Goal: Ask a question: Seek information or help from site administrators or community

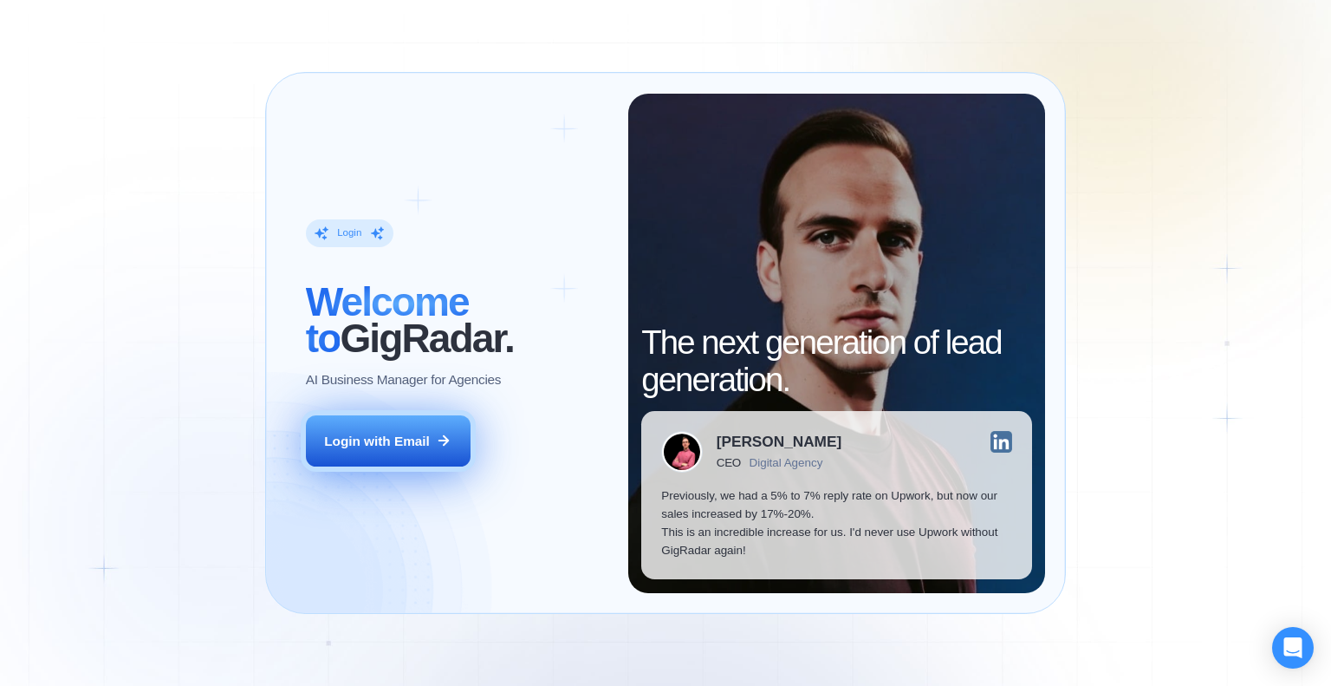
click at [371, 432] on div "Login with Email" at bounding box center [377, 441] width 106 height 18
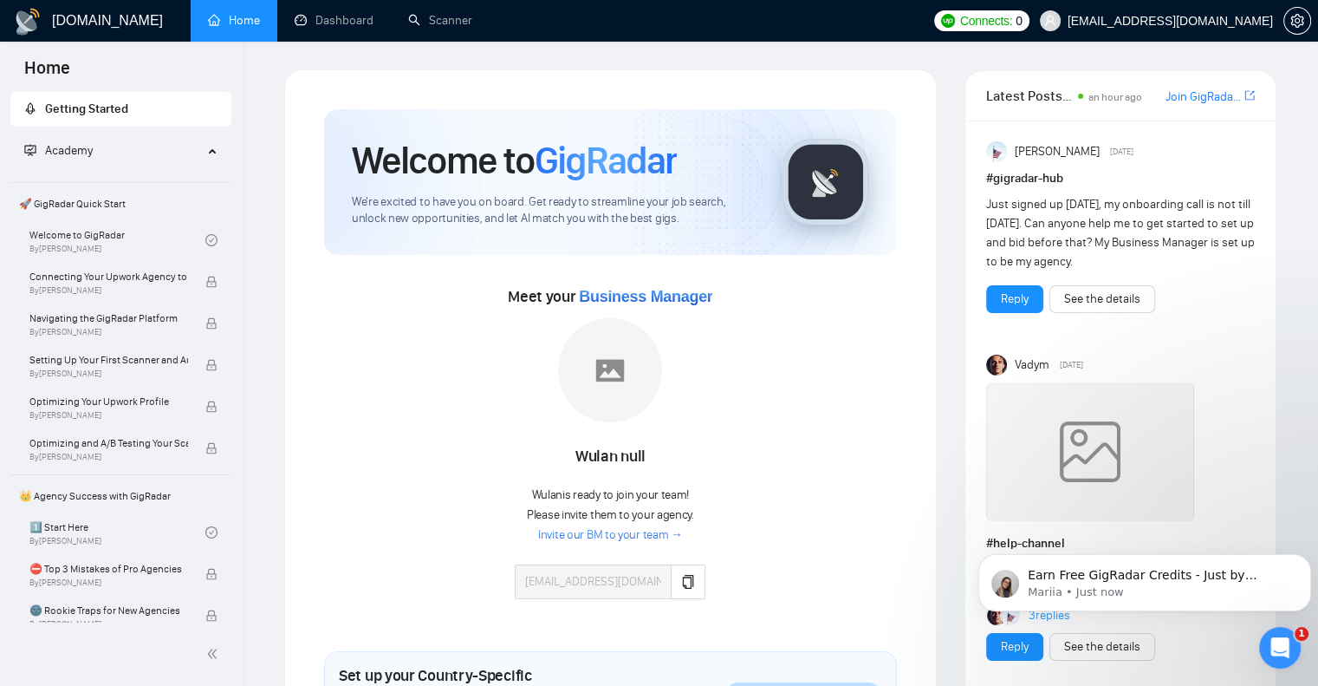
click at [628, 533] on link "Invite our BM to your team →" at bounding box center [610, 535] width 145 height 16
click at [101, 204] on span "🚀 GigRadar Quick Start" at bounding box center [121, 203] width 218 height 35
click at [127, 113] on span "Getting Started" at bounding box center [120, 109] width 193 height 35
click at [614, 534] on link "Invite our BM to your team →" at bounding box center [610, 535] width 145 height 16
click at [585, 532] on link "Invite our BM to your team →" at bounding box center [610, 535] width 145 height 16
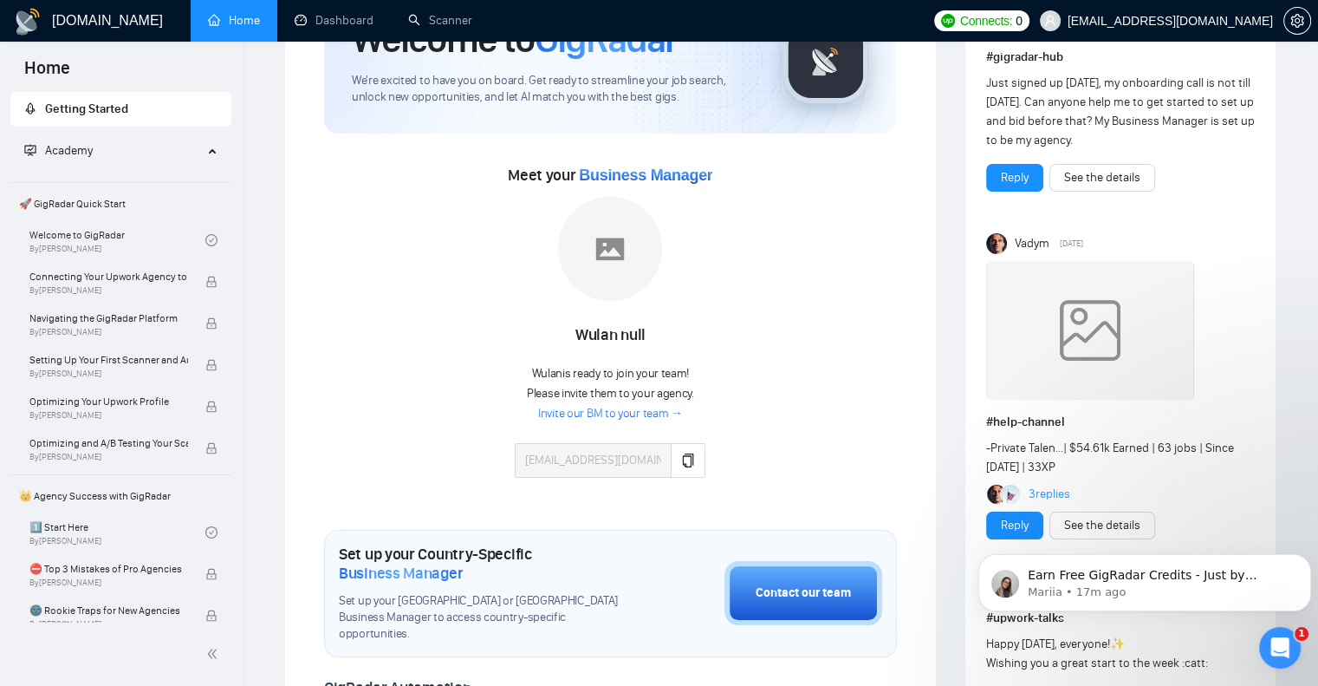
scroll to position [173, 0]
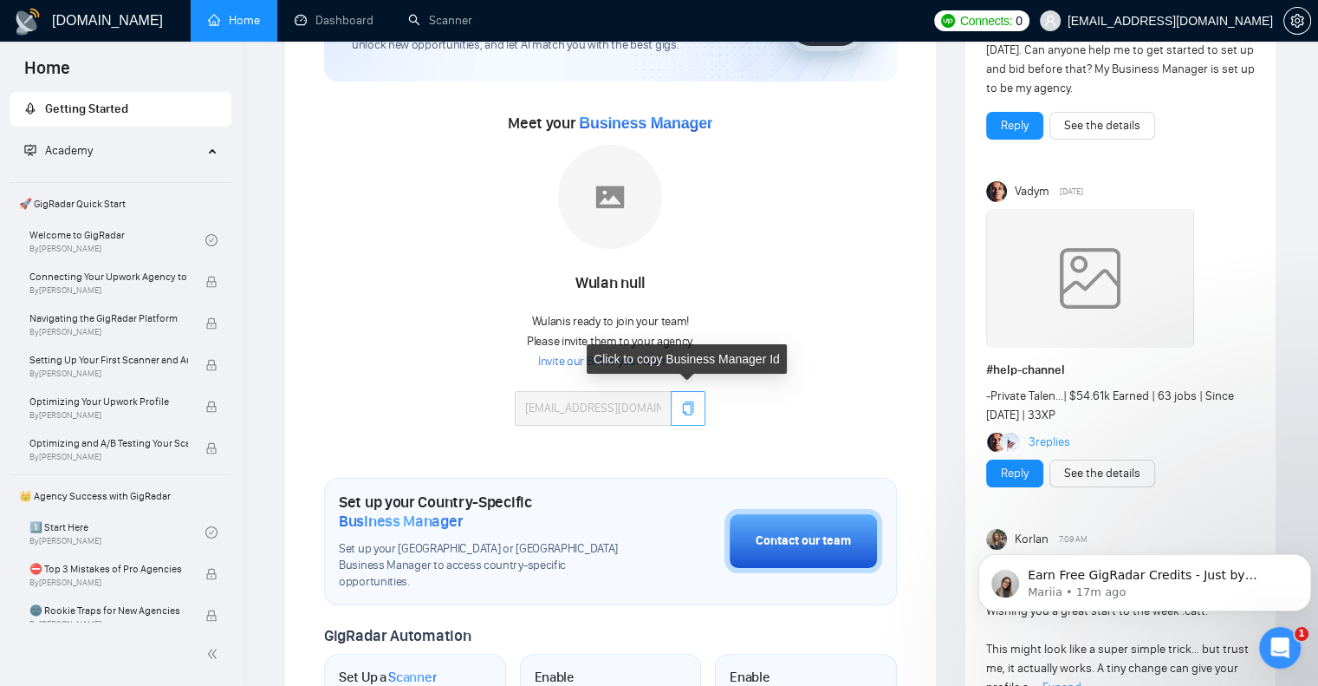
click at [685, 401] on icon "copy" at bounding box center [688, 408] width 11 height 14
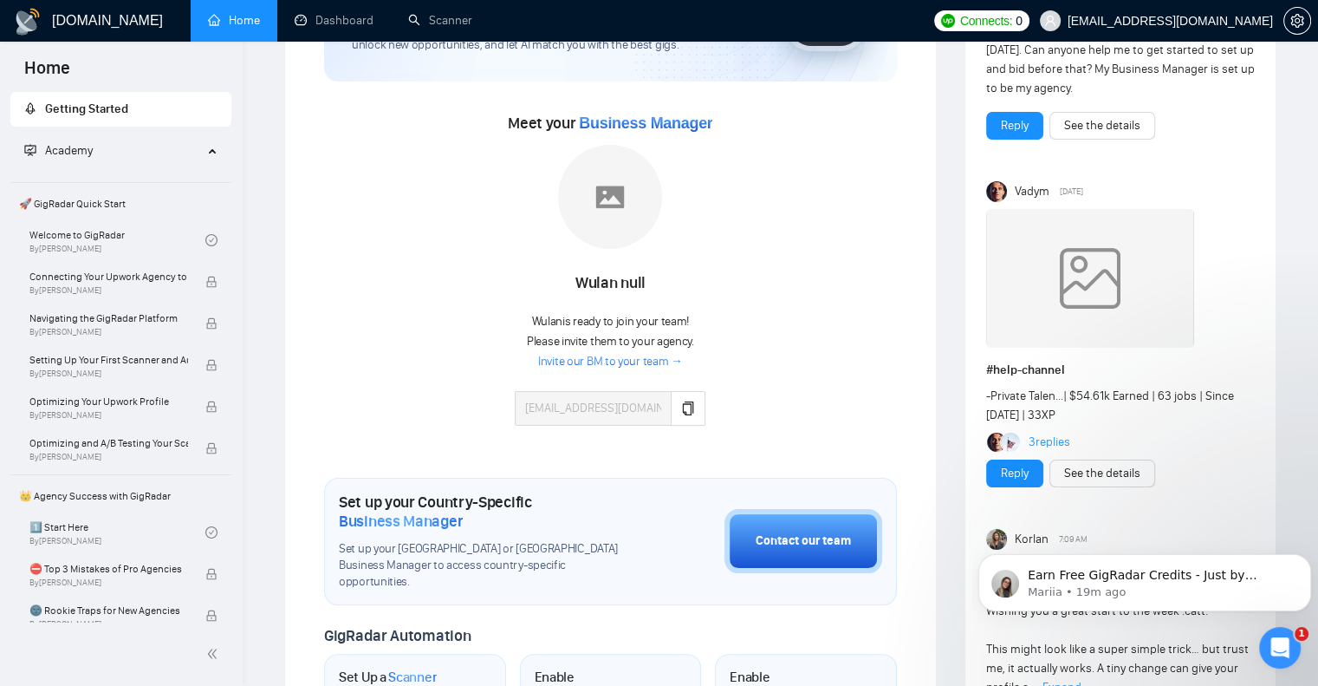
click at [612, 363] on link "Invite our BM to your team →" at bounding box center [610, 362] width 145 height 16
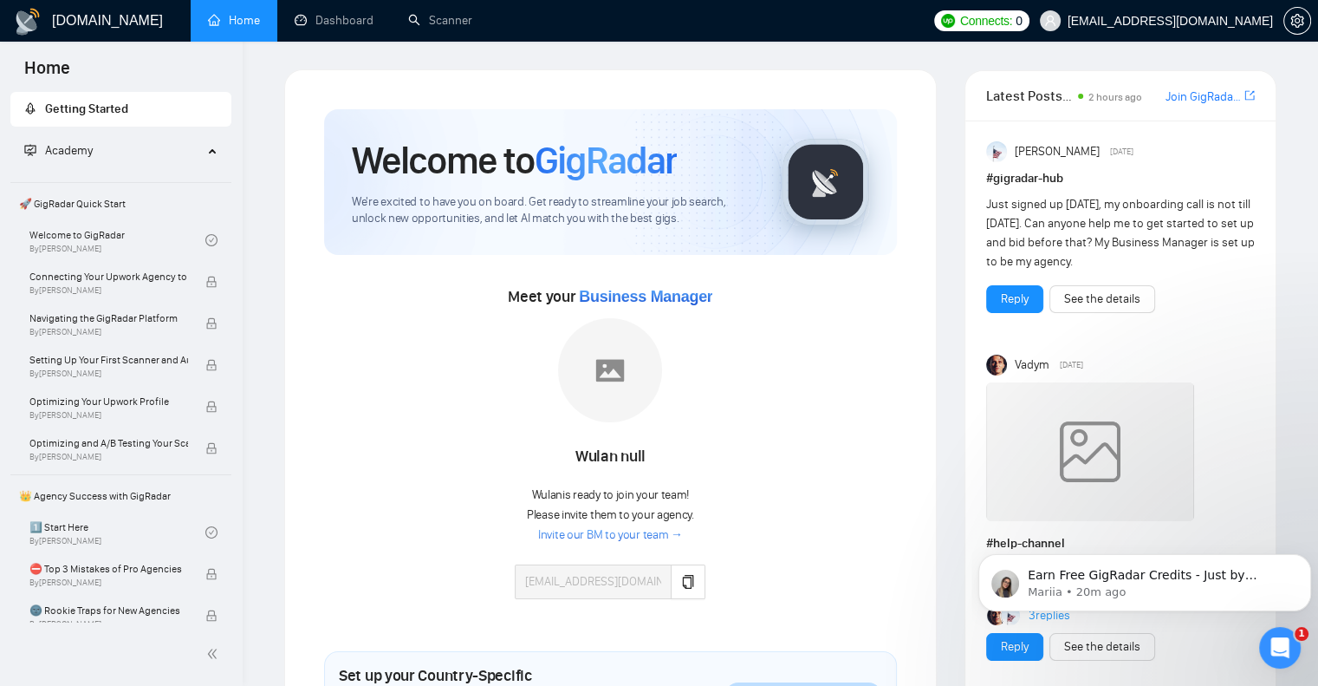
click at [87, 200] on span "🚀 GigRadar Quick Start" at bounding box center [121, 203] width 218 height 35
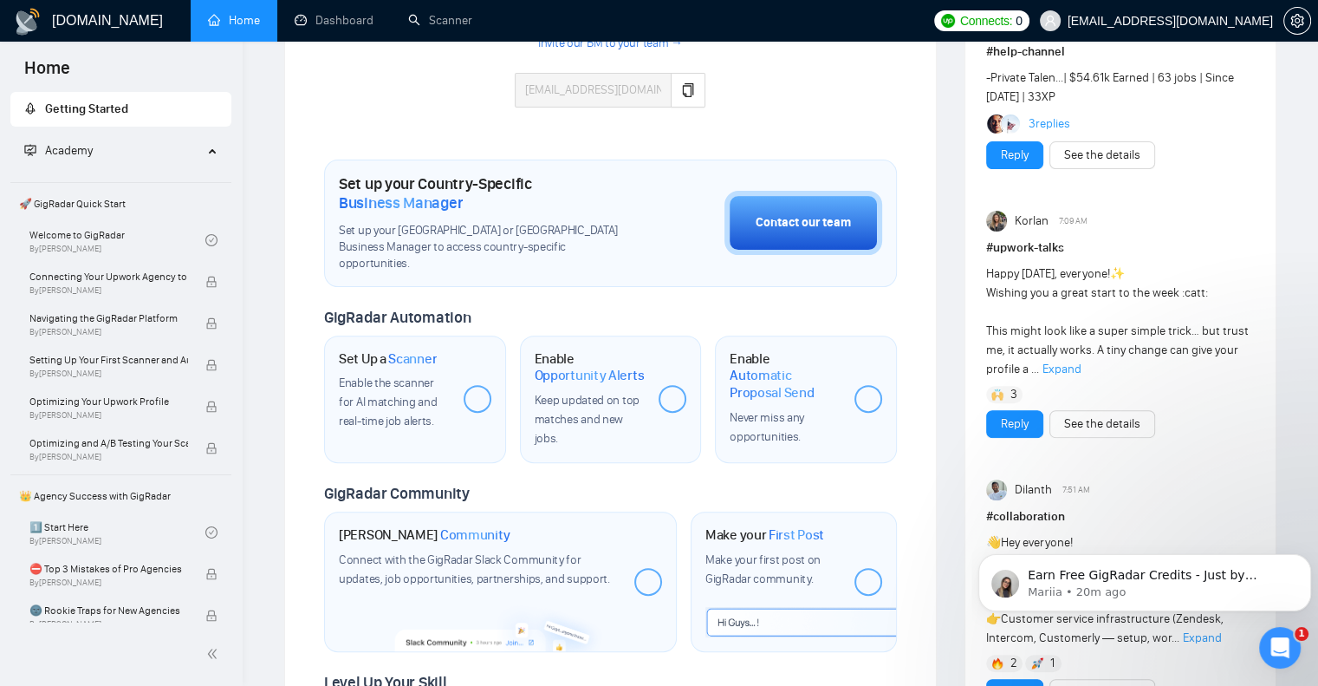
scroll to position [520, 0]
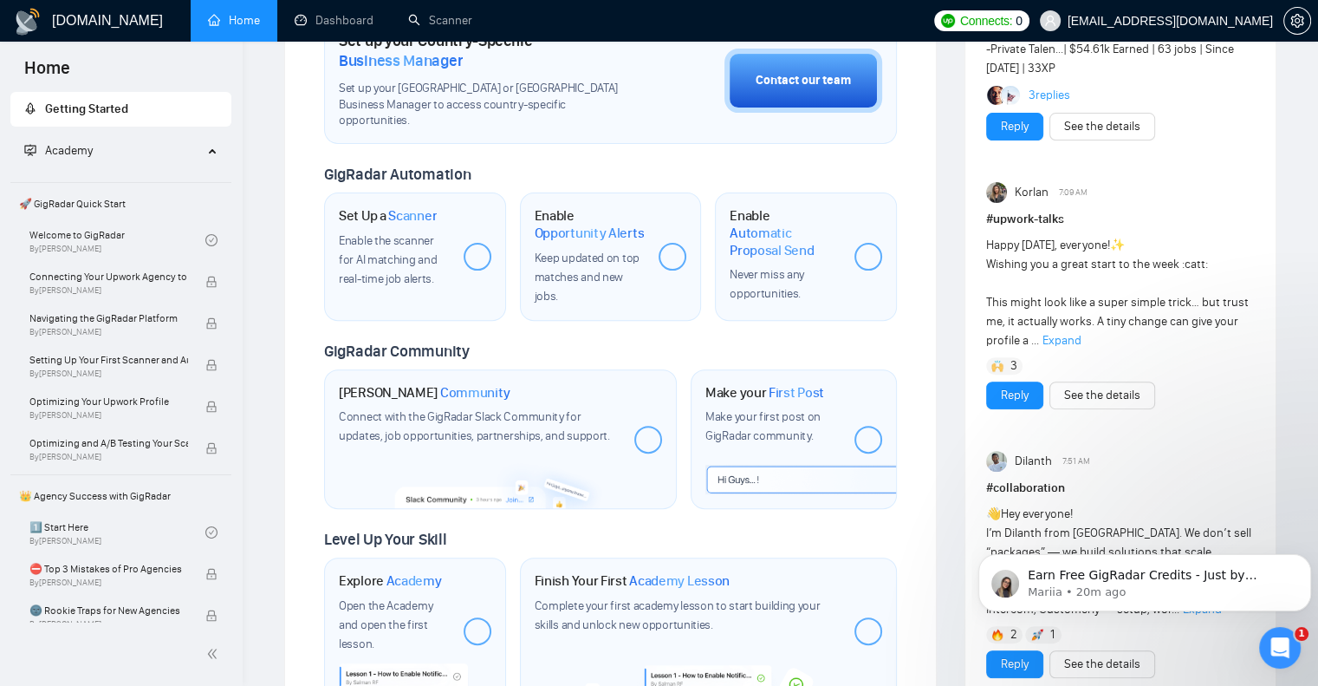
click at [478, 243] on div at bounding box center [478, 257] width 28 height 28
click at [380, 266] on span "Enable the scanner for AI matching and real-time job alerts." at bounding box center [388, 259] width 98 height 53
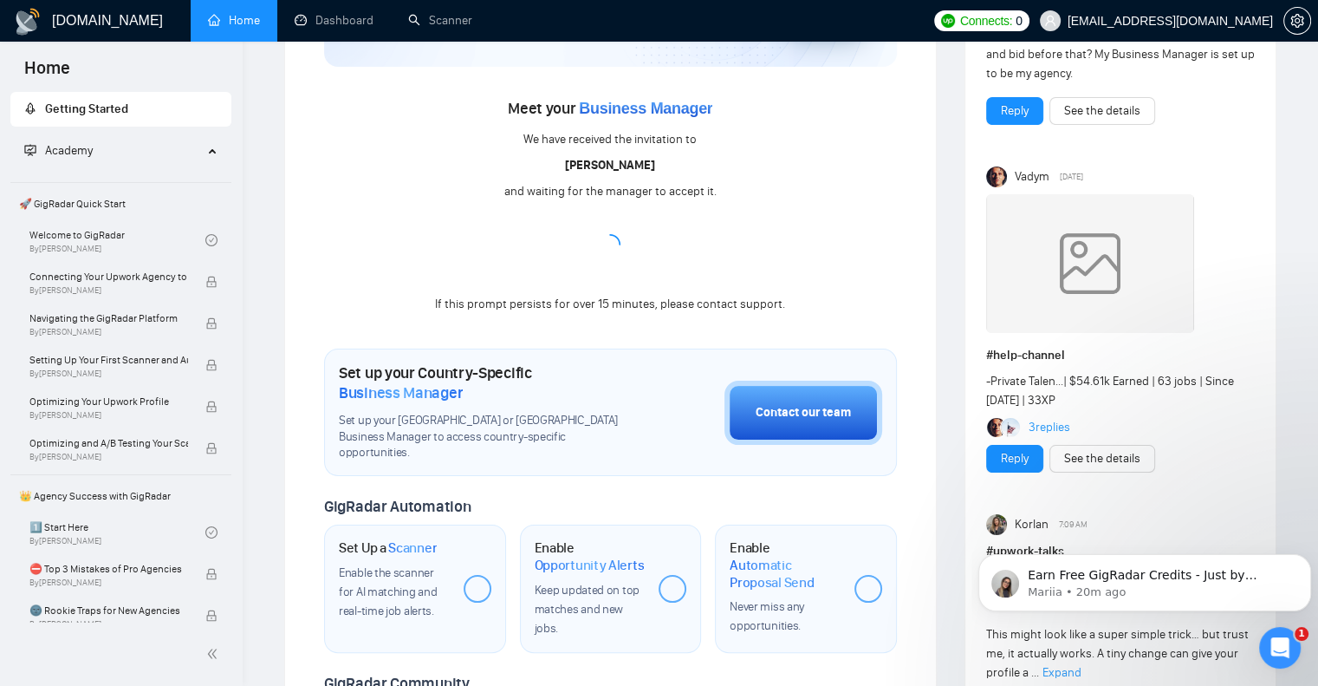
scroll to position [173, 0]
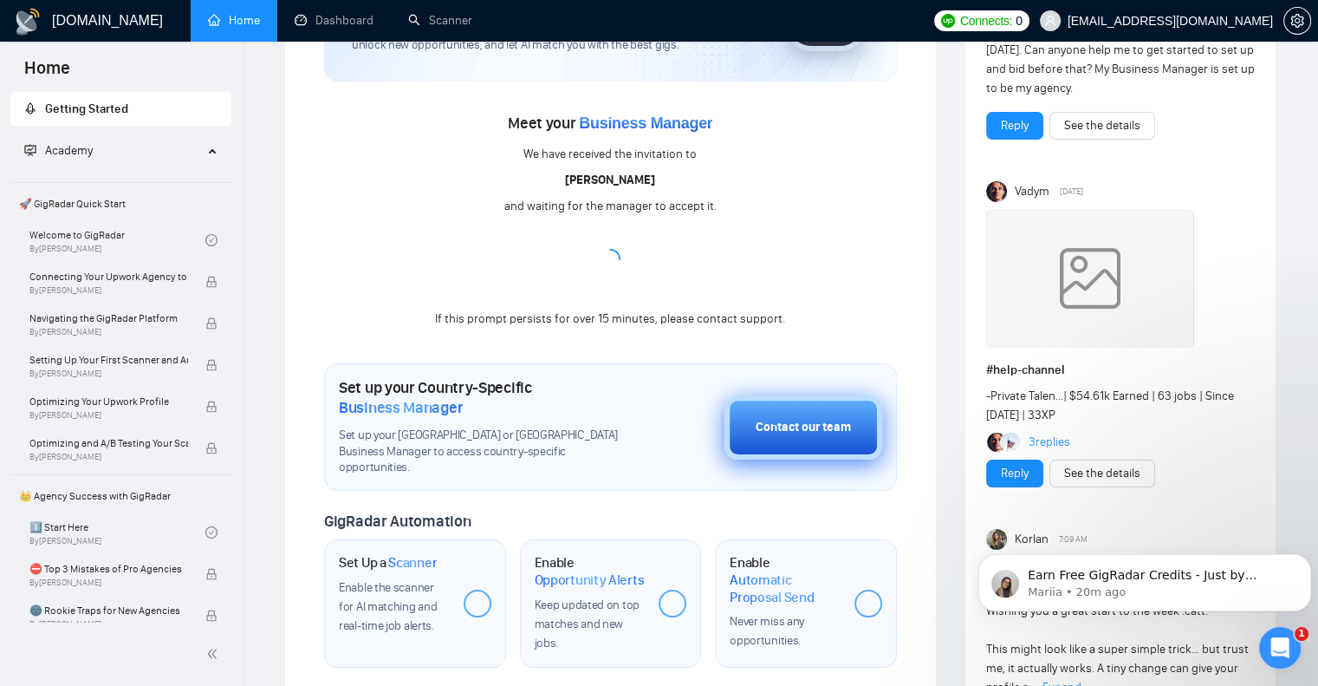
click at [797, 418] on div "Contact our team" at bounding box center [803, 427] width 95 height 19
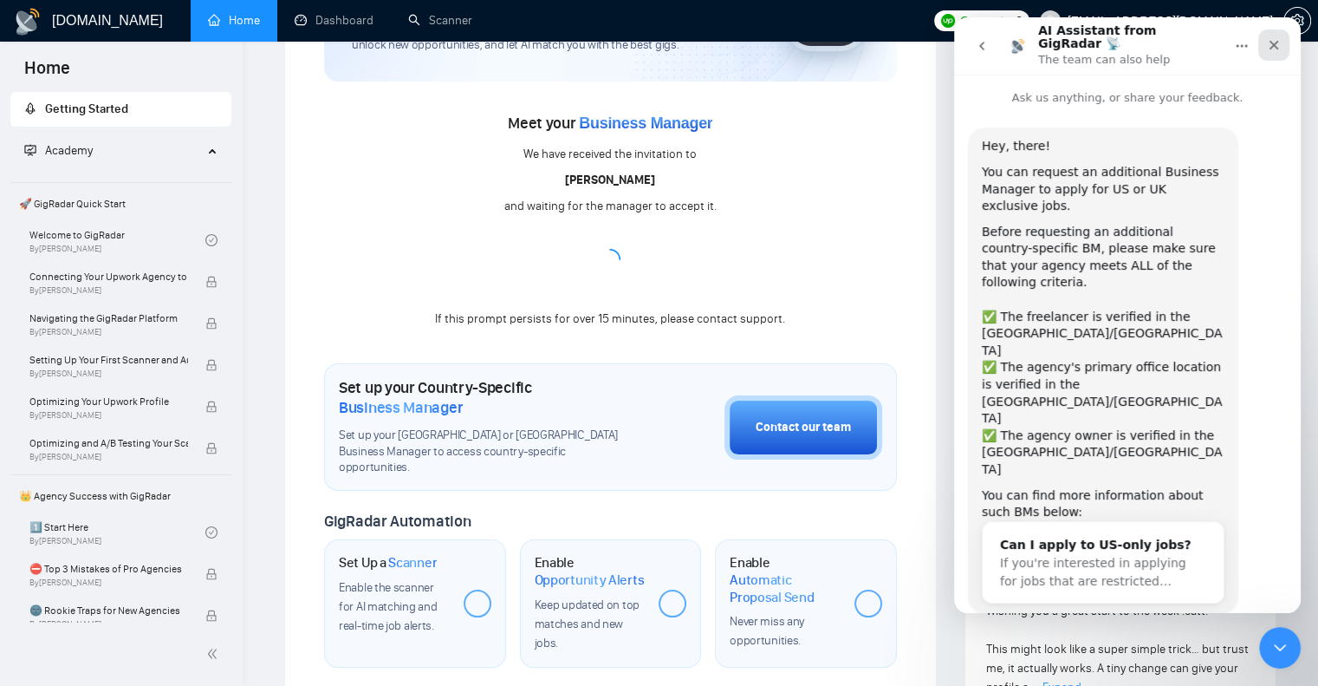
scroll to position [26, 0]
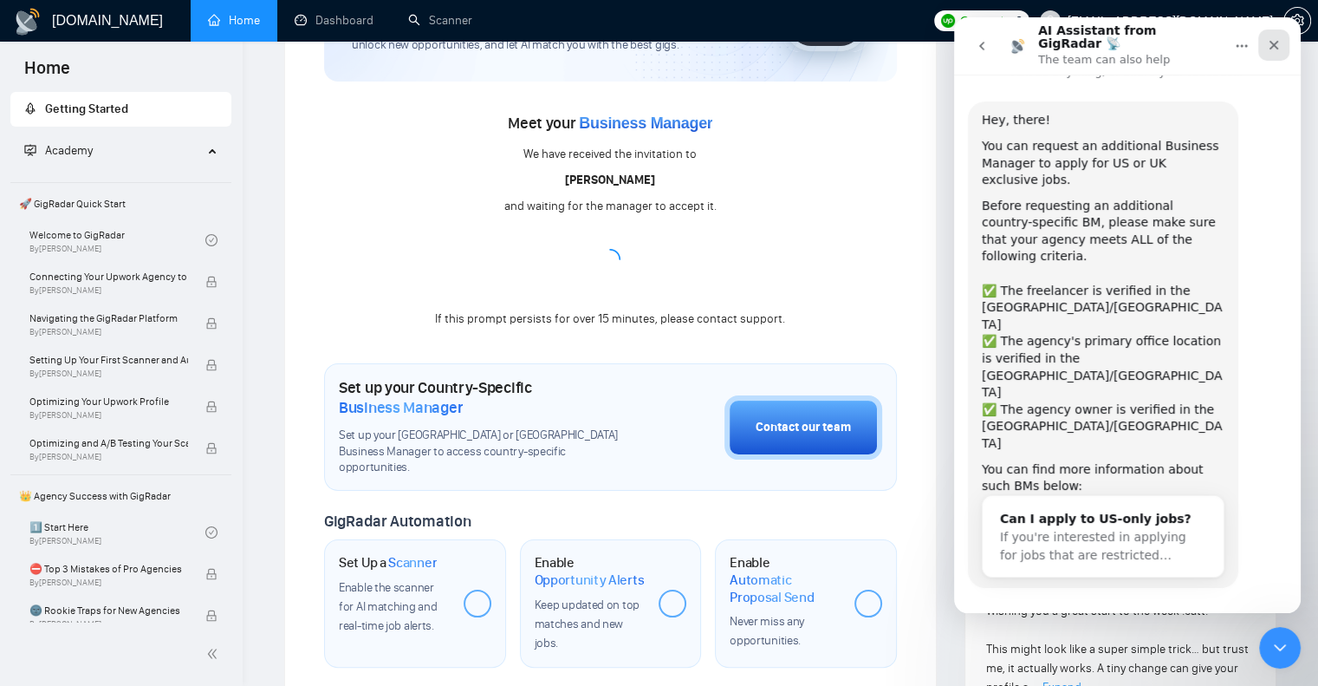
click at [1275, 43] on icon "Close" at bounding box center [1274, 45] width 14 height 14
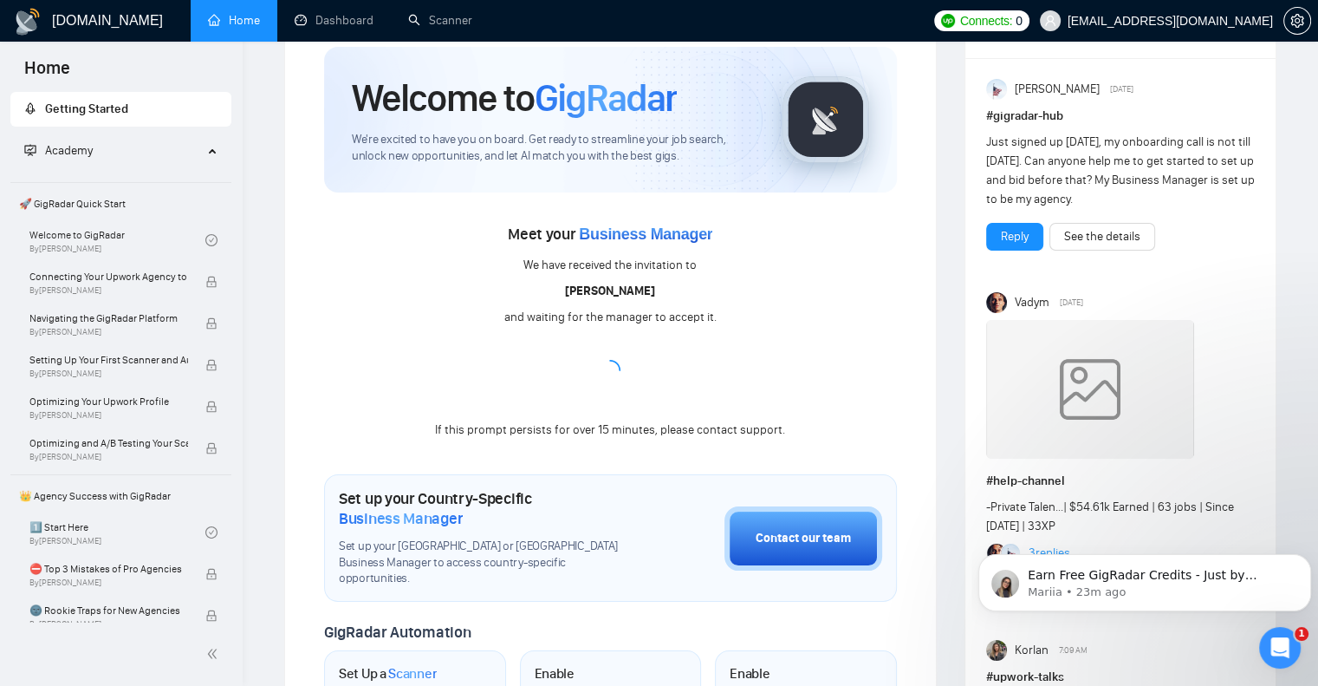
scroll to position [0, 0]
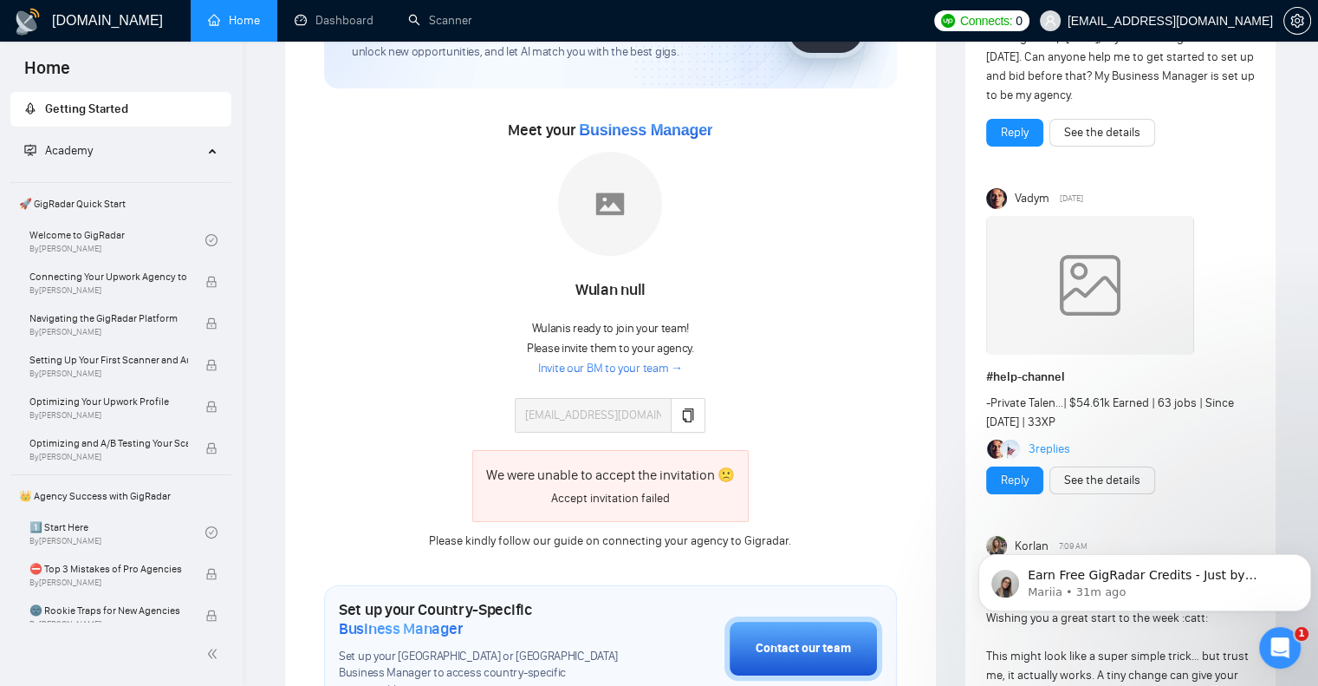
scroll to position [173, 0]
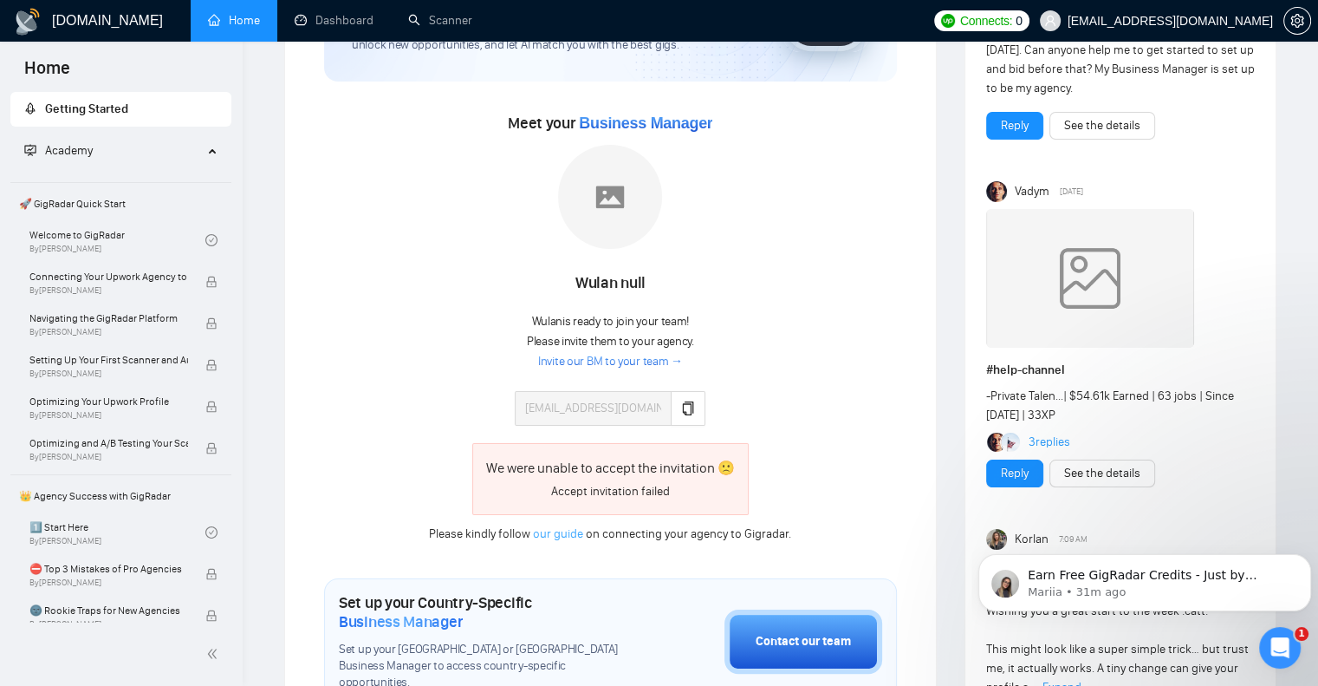
click at [557, 535] on link "our guide" at bounding box center [558, 533] width 50 height 15
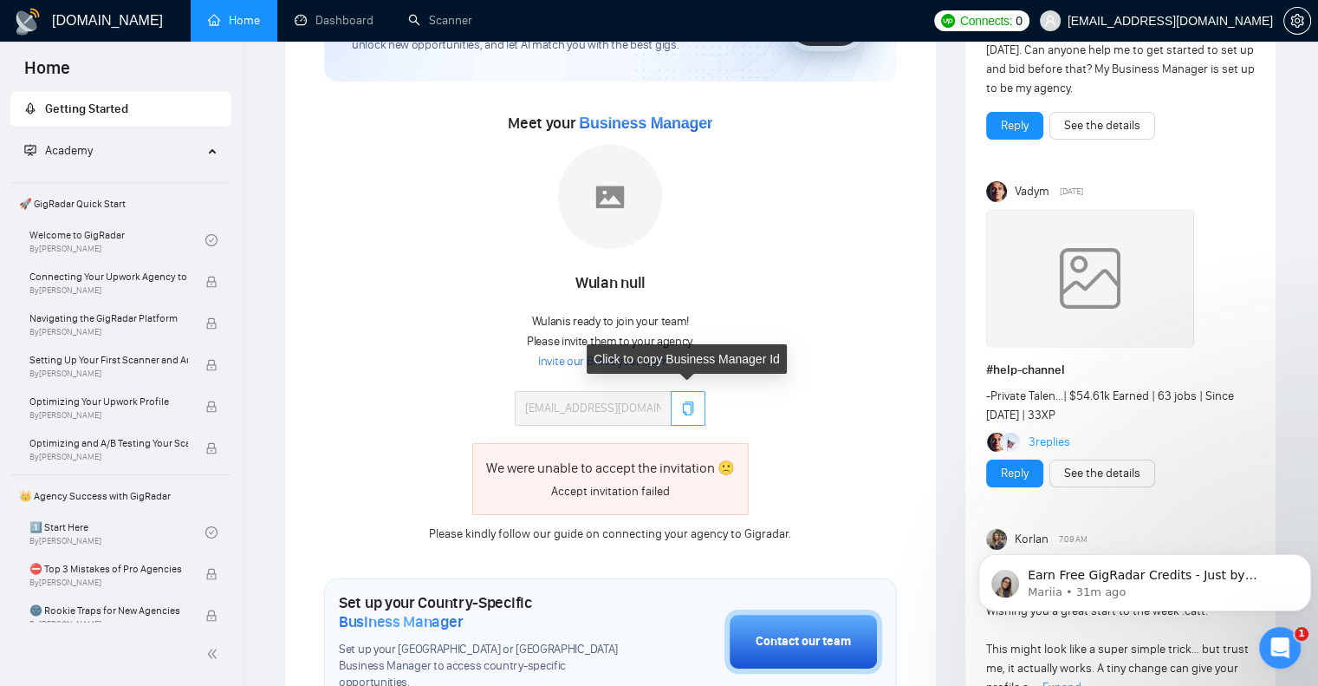
click at [694, 405] on button "button" at bounding box center [688, 408] width 35 height 35
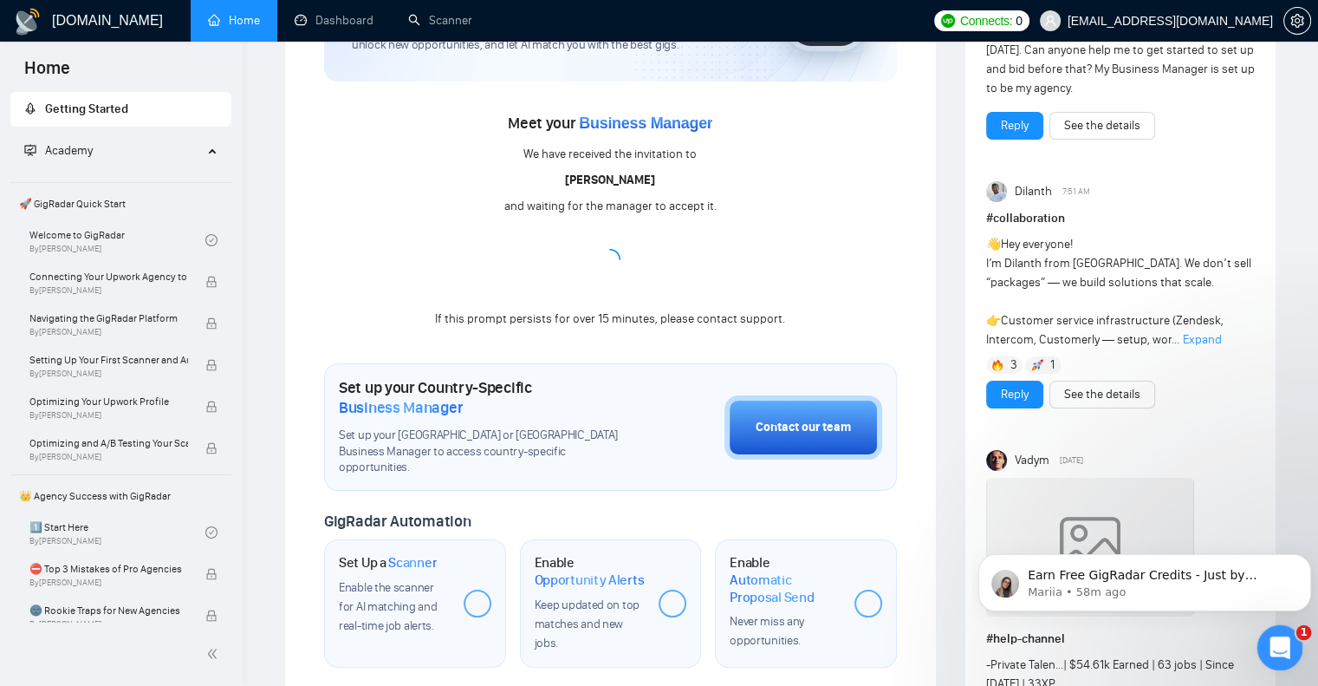
click at [1272, 633] on icon "Open Intercom Messenger" at bounding box center [1278, 645] width 29 height 29
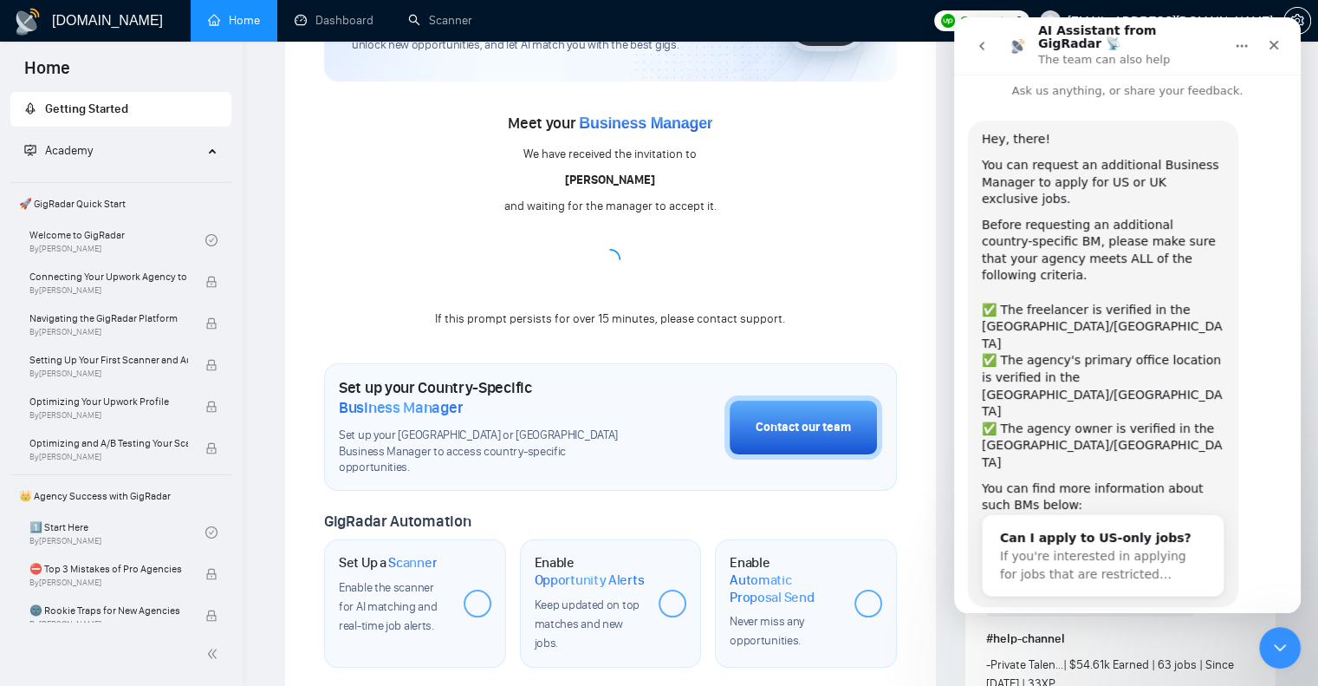
scroll to position [26, 0]
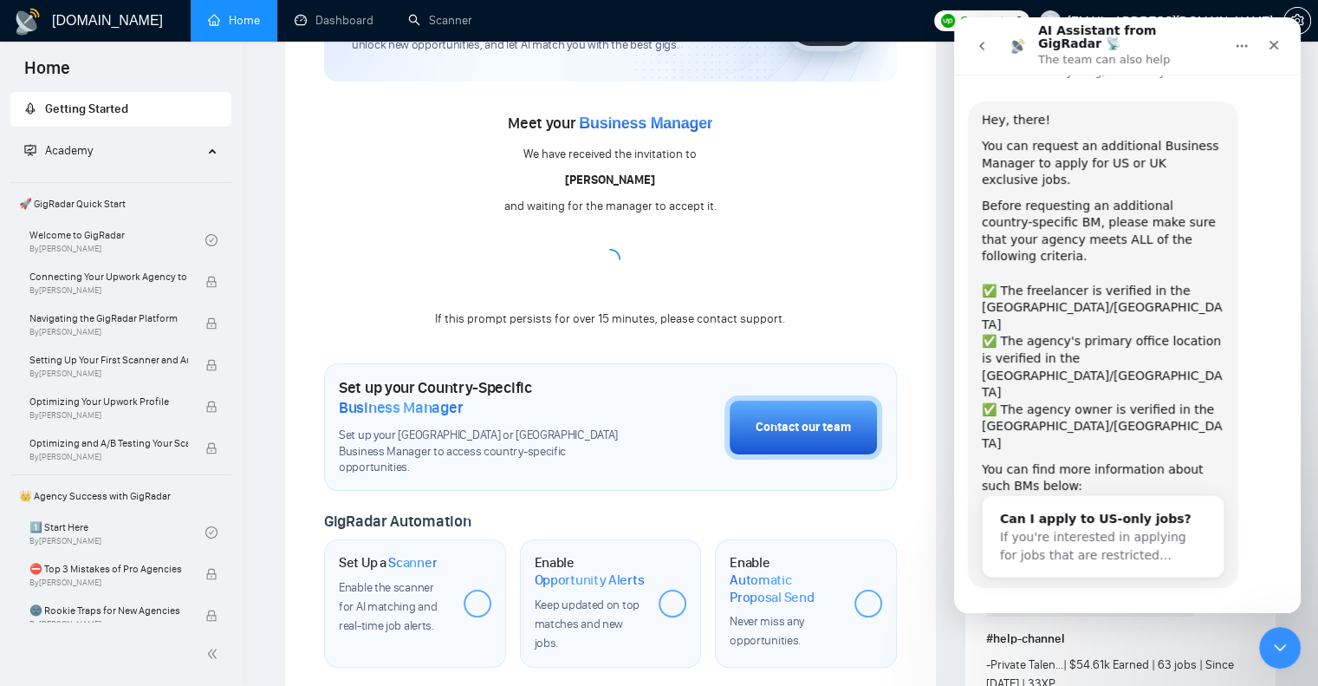
click at [1169, 620] on button "Yes, I meet all of the criteria - request a new BM" at bounding box center [1131, 645] width 295 height 50
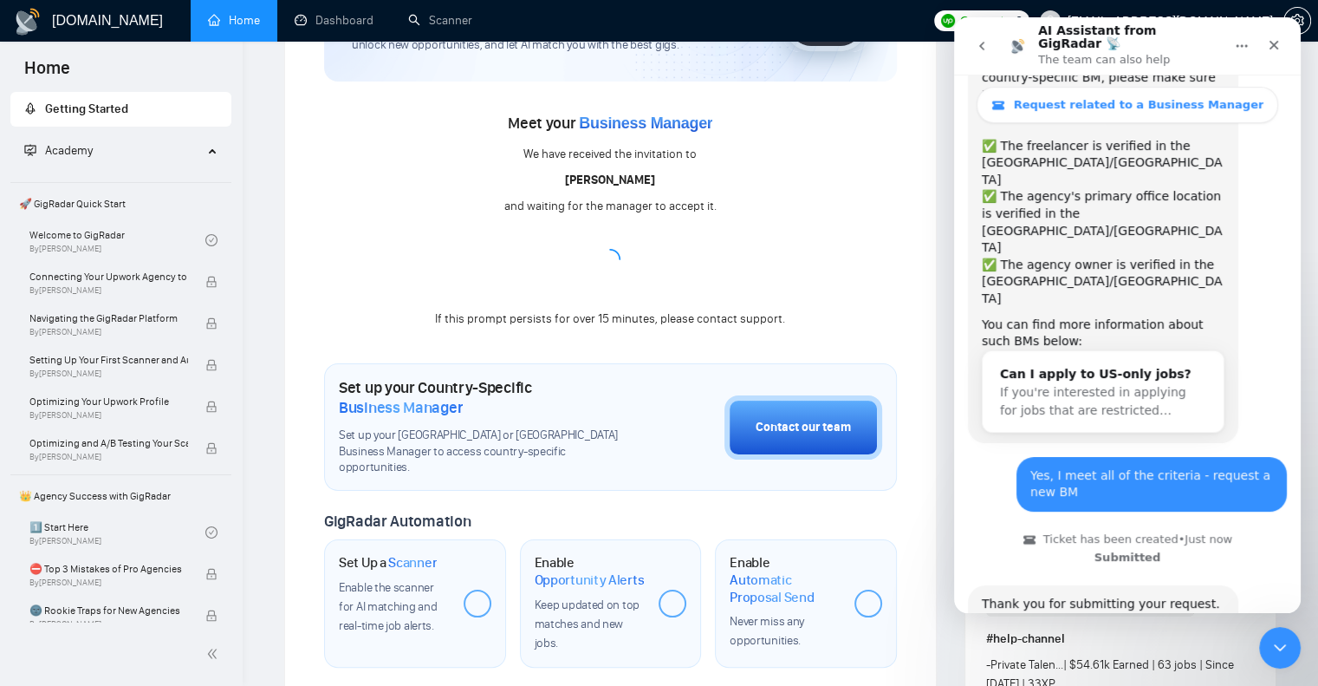
scroll to position [305, 0]
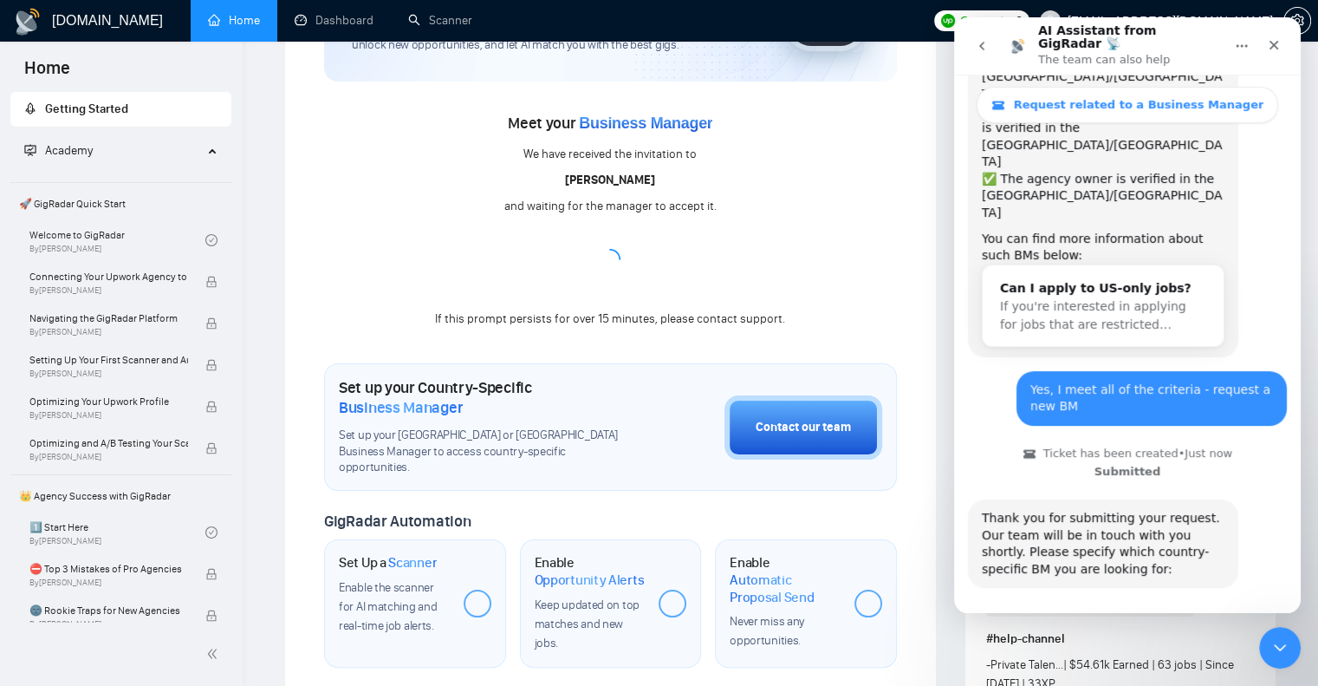
click at [1163, 620] on button "🇺🇸 US-based business manager" at bounding box center [1170, 637] width 218 height 35
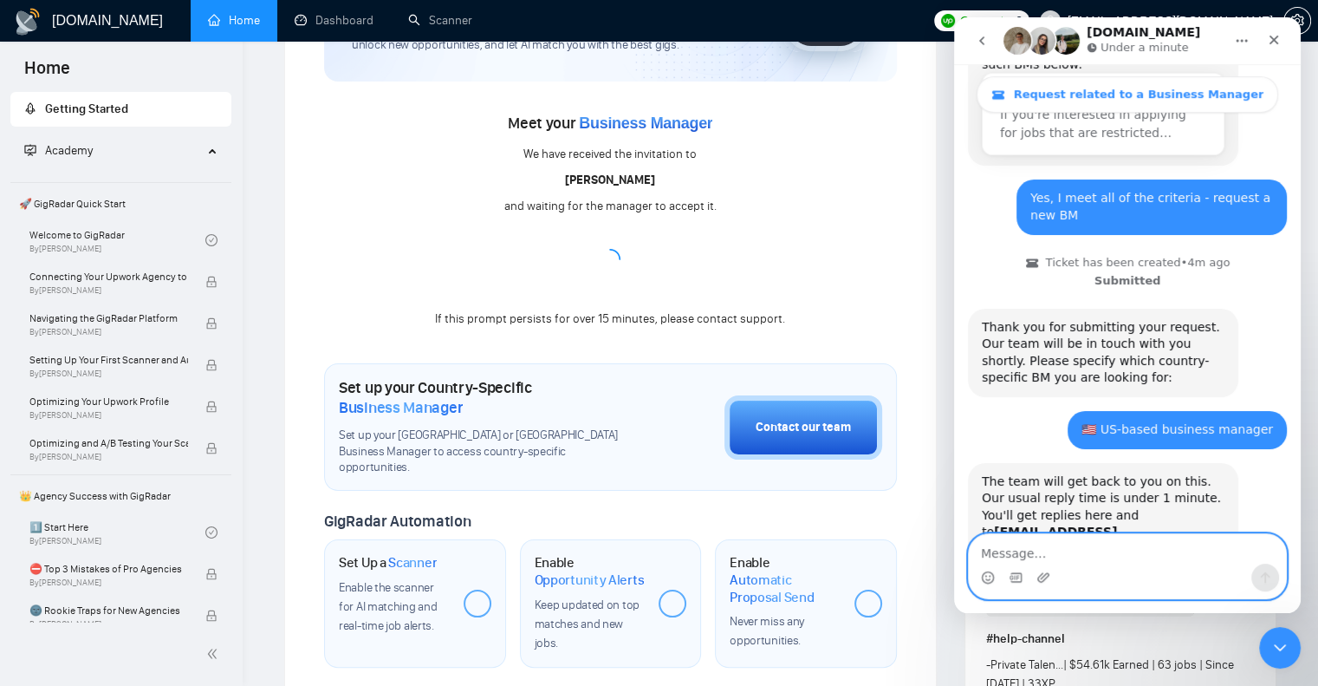
scroll to position [485, 0]
click at [1007, 550] on textarea "Message…" at bounding box center [1127, 548] width 317 height 29
click at [1141, 556] on textarea "I am having issues" at bounding box center [1127, 548] width 317 height 29
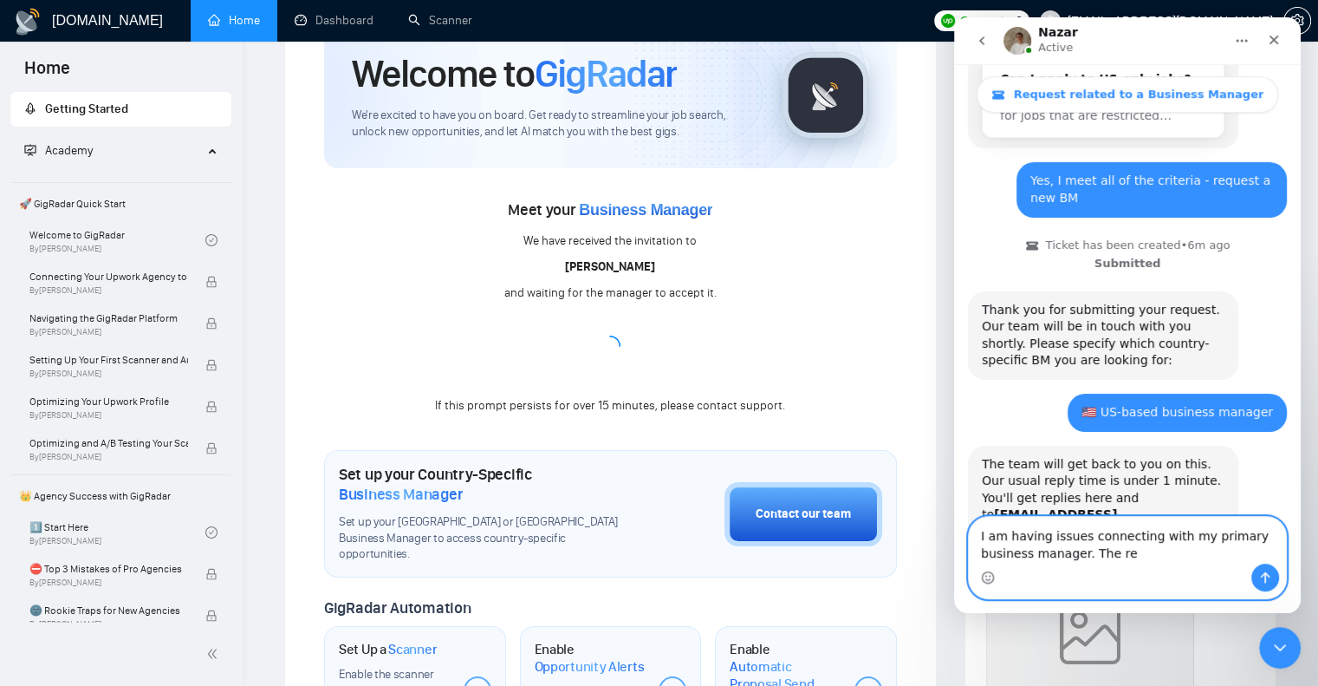
scroll to position [596, 0]
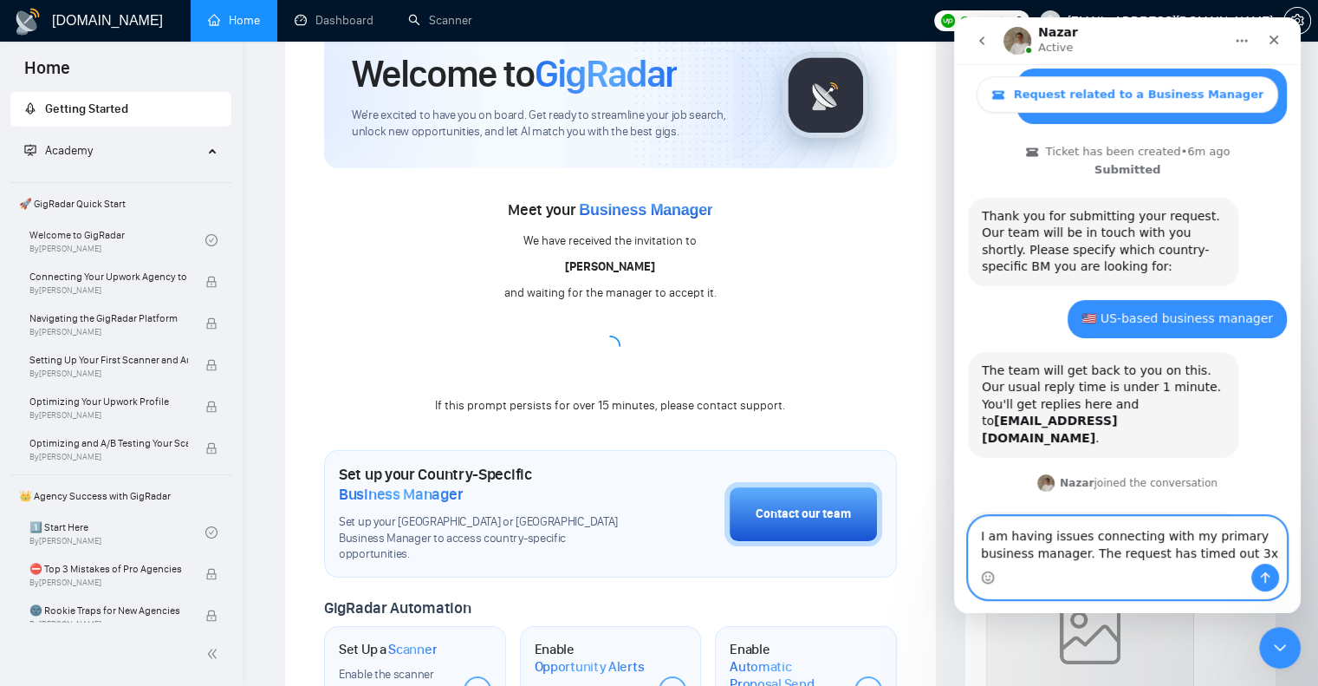
click at [979, 537] on textarea "I am having issues connecting with my primary business manager. The request has…" at bounding box center [1127, 540] width 317 height 47
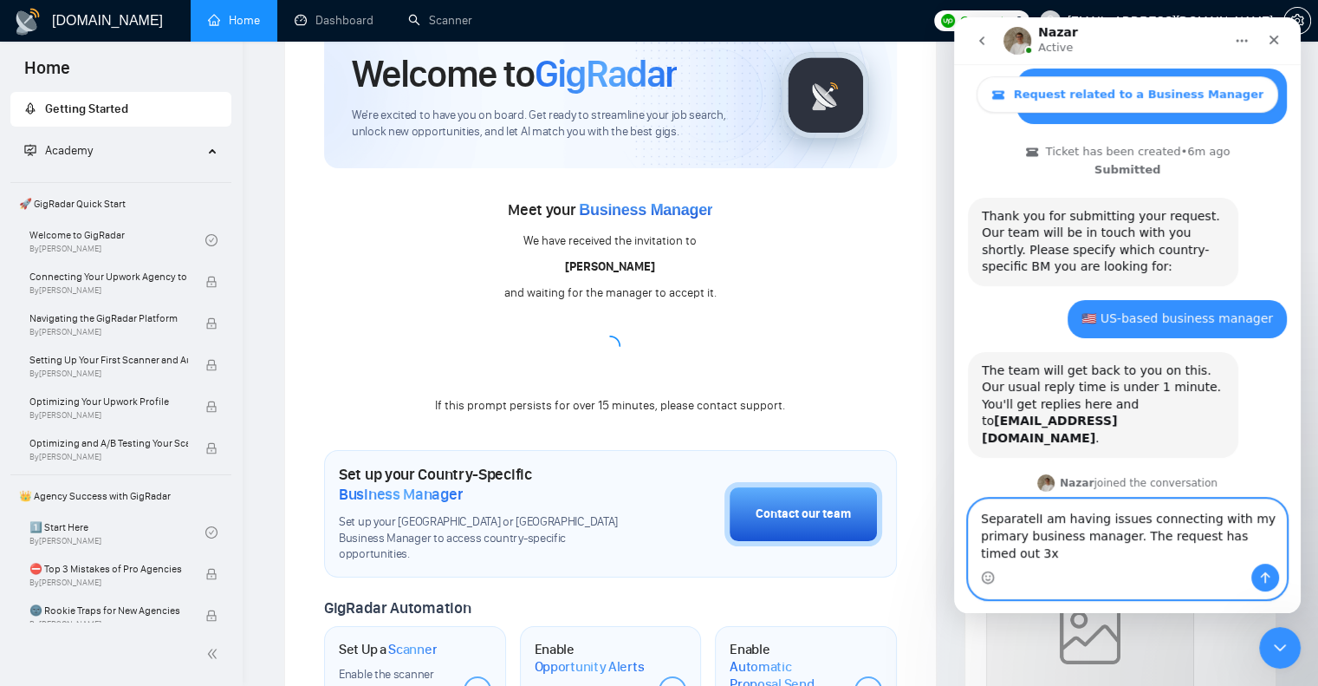
scroll to position [614, 0]
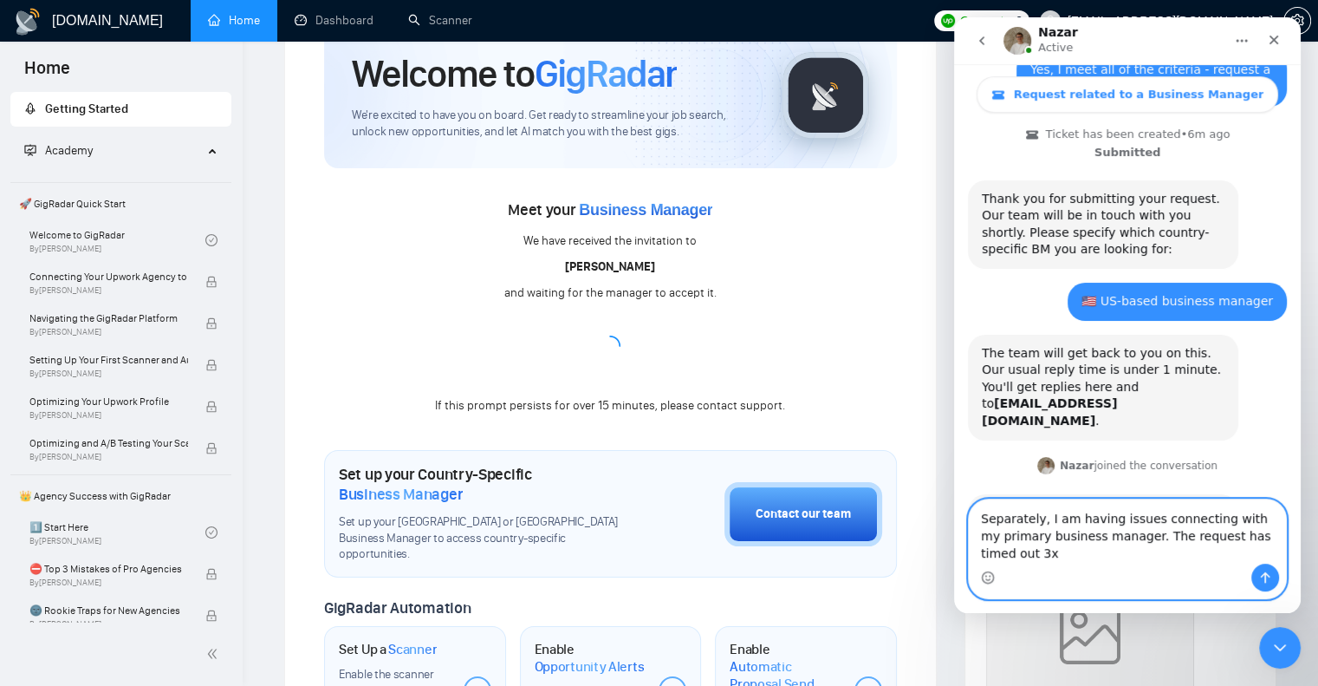
type textarea "Separately, I am having issues connecting with my primary business manager. The…"
click at [1266, 575] on icon "Send a message…" at bounding box center [1266, 577] width 10 height 11
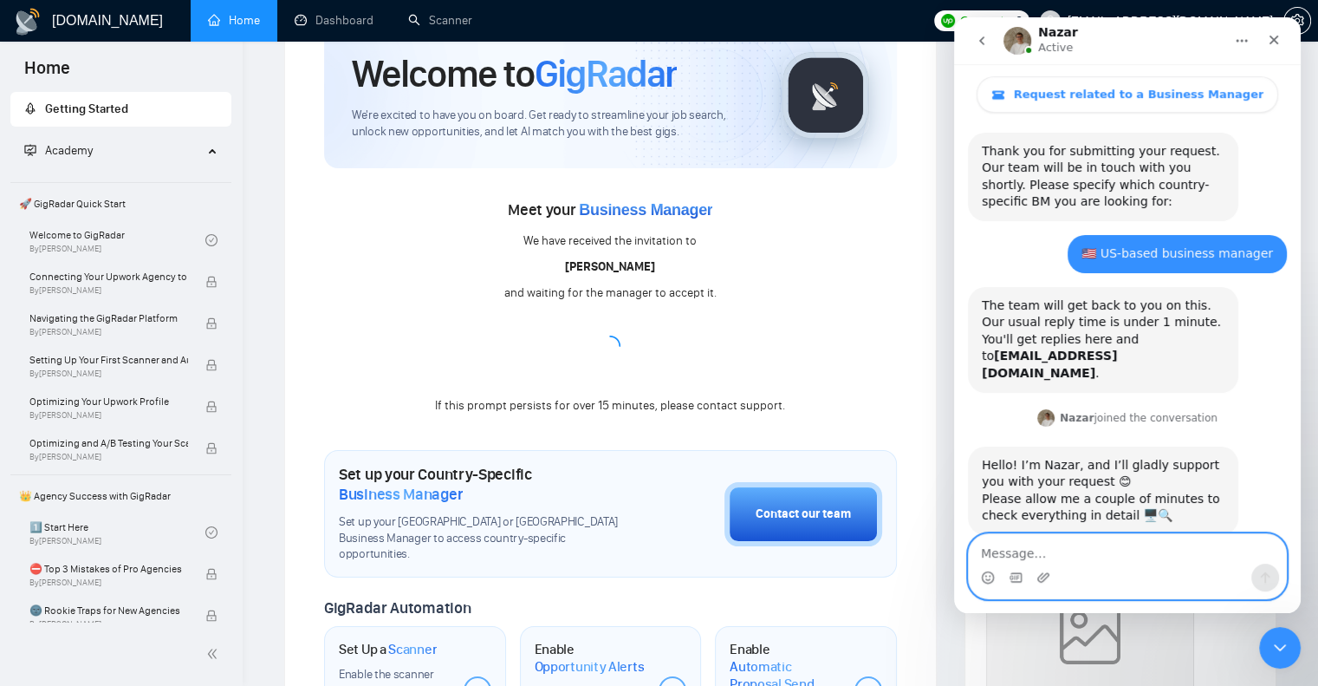
scroll to position [665, 0]
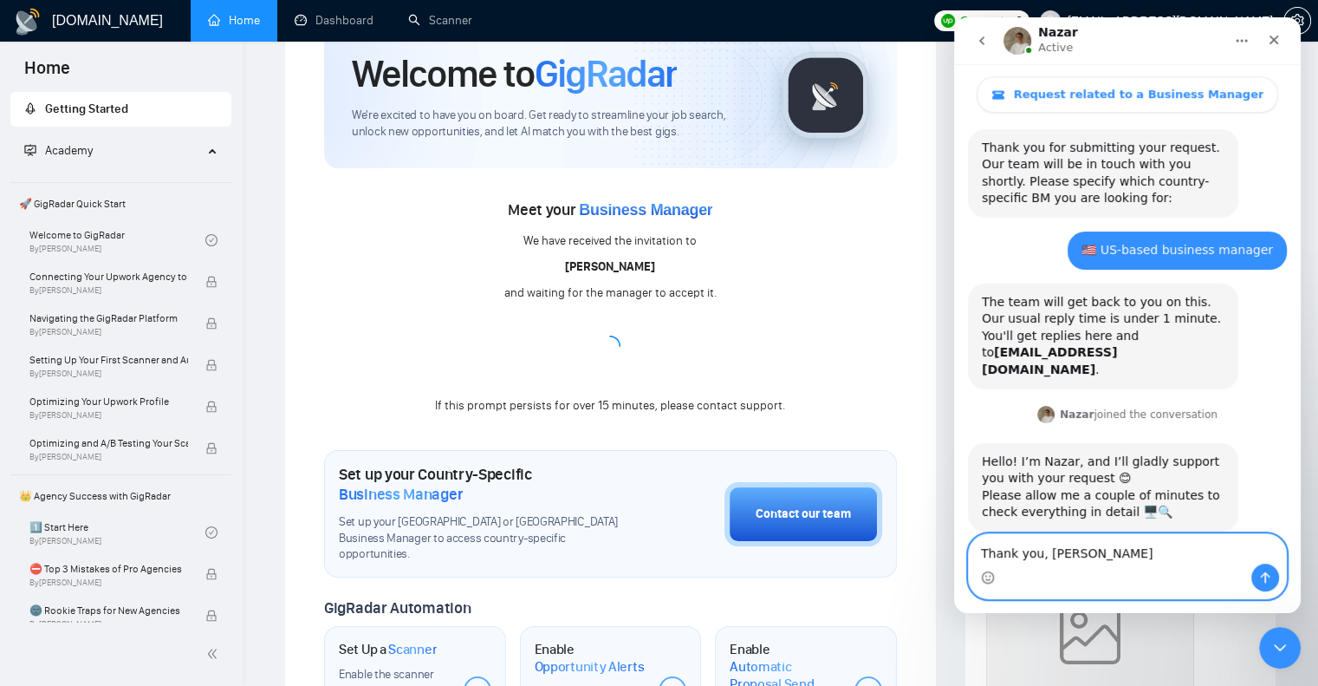
type textarea "Thank you, [PERSON_NAME]"
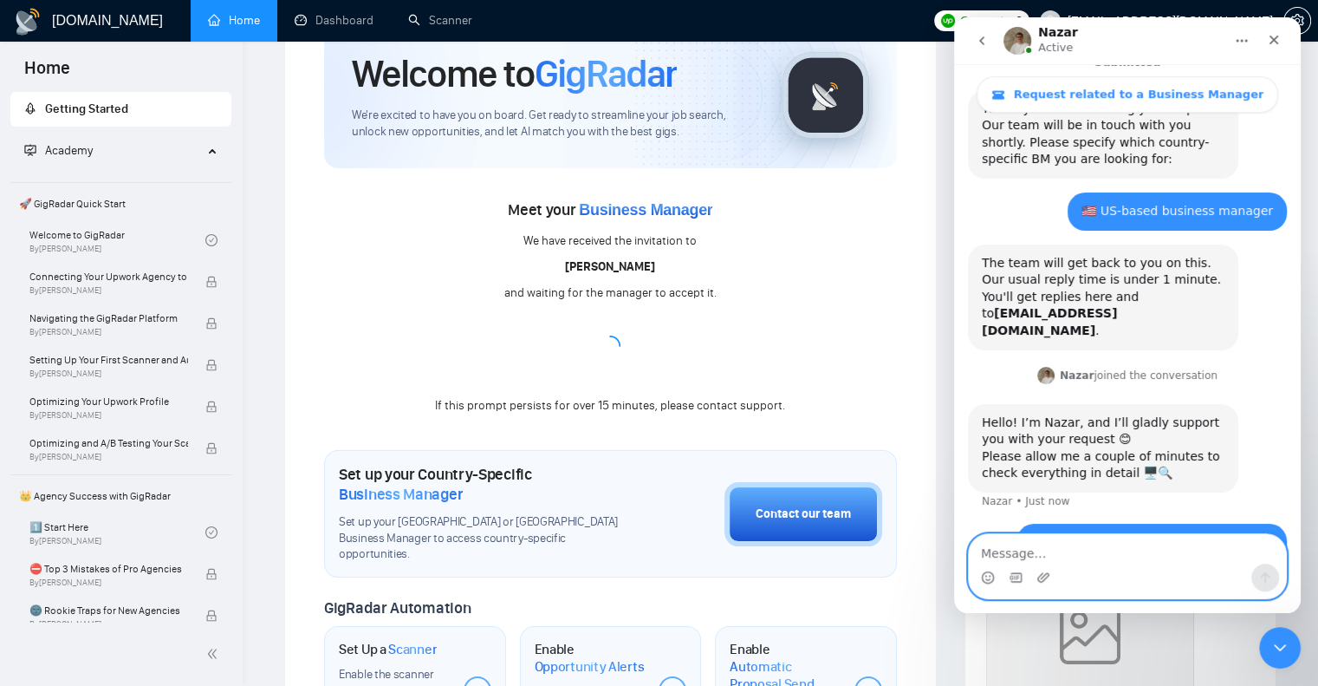
scroll to position [704, 0]
